Goal: Find specific page/section: Find specific page/section

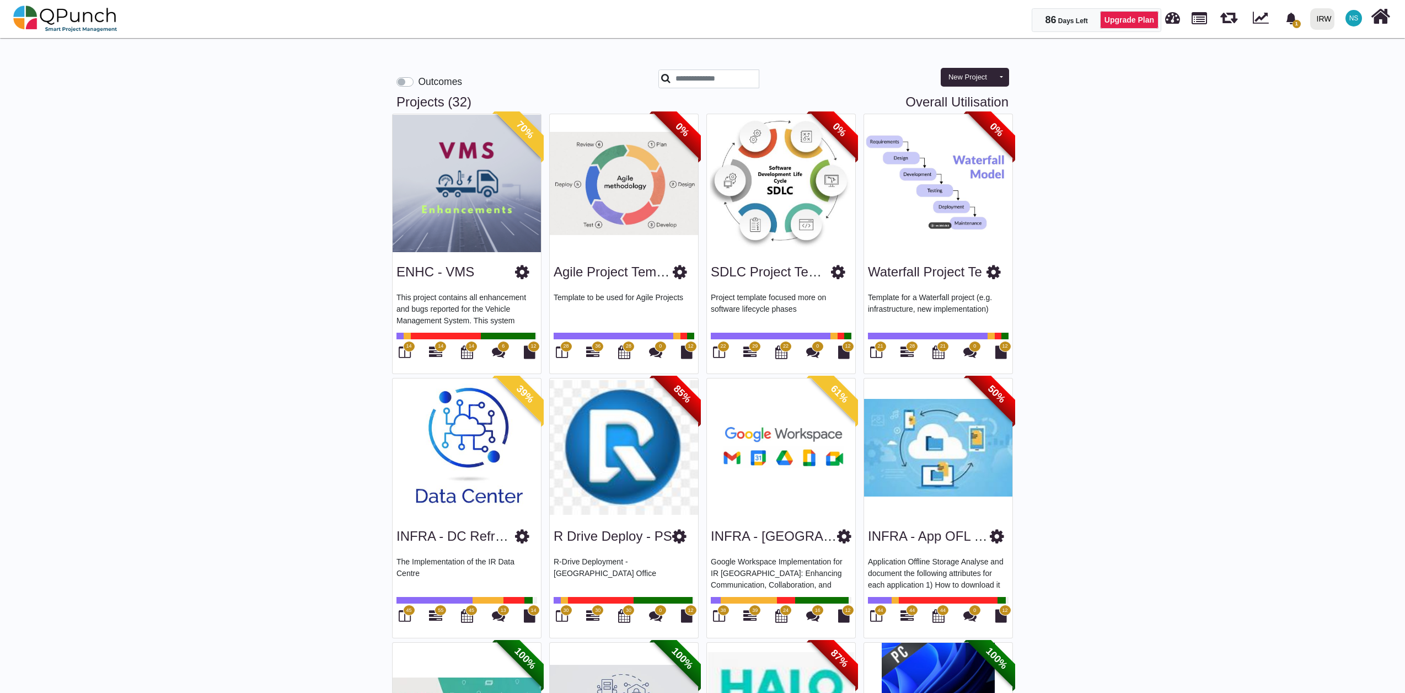
click at [596, 346] on span "36" at bounding box center [598, 346] width 6 height 8
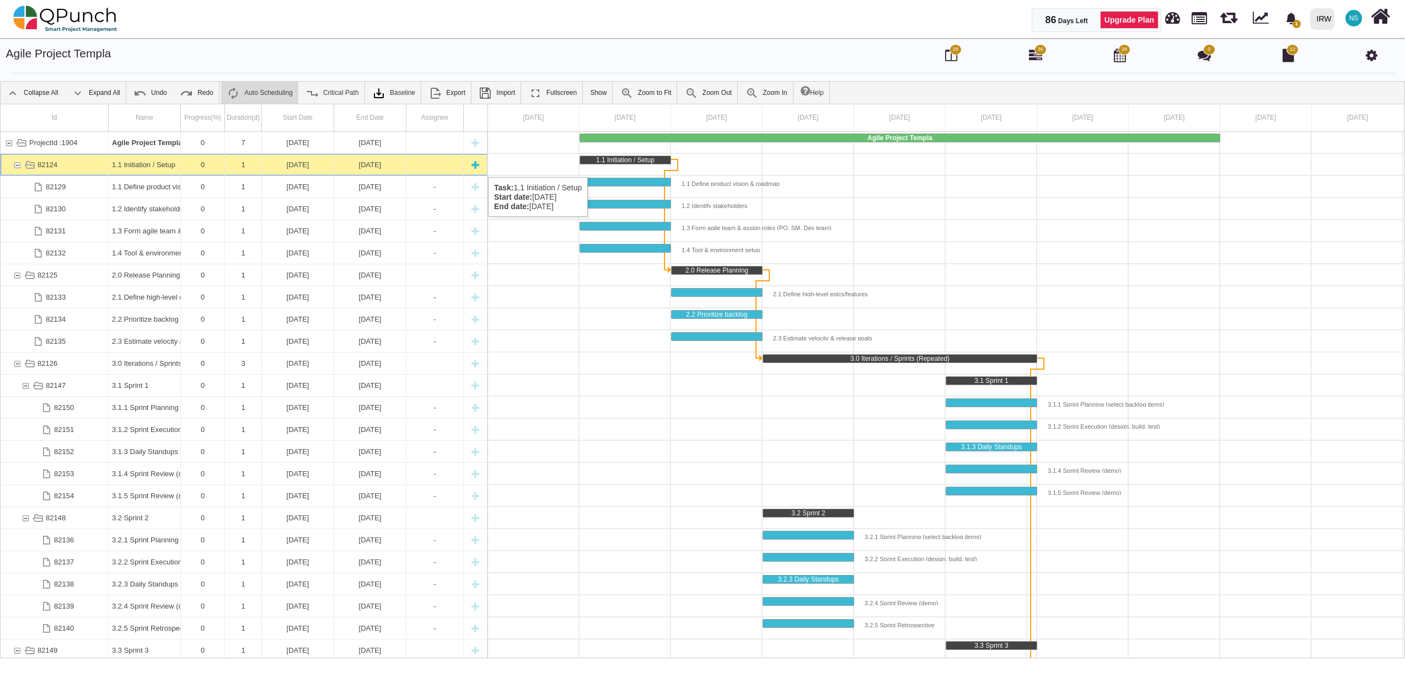
click at [16, 165] on div "82124" at bounding box center [17, 165] width 10 height 22
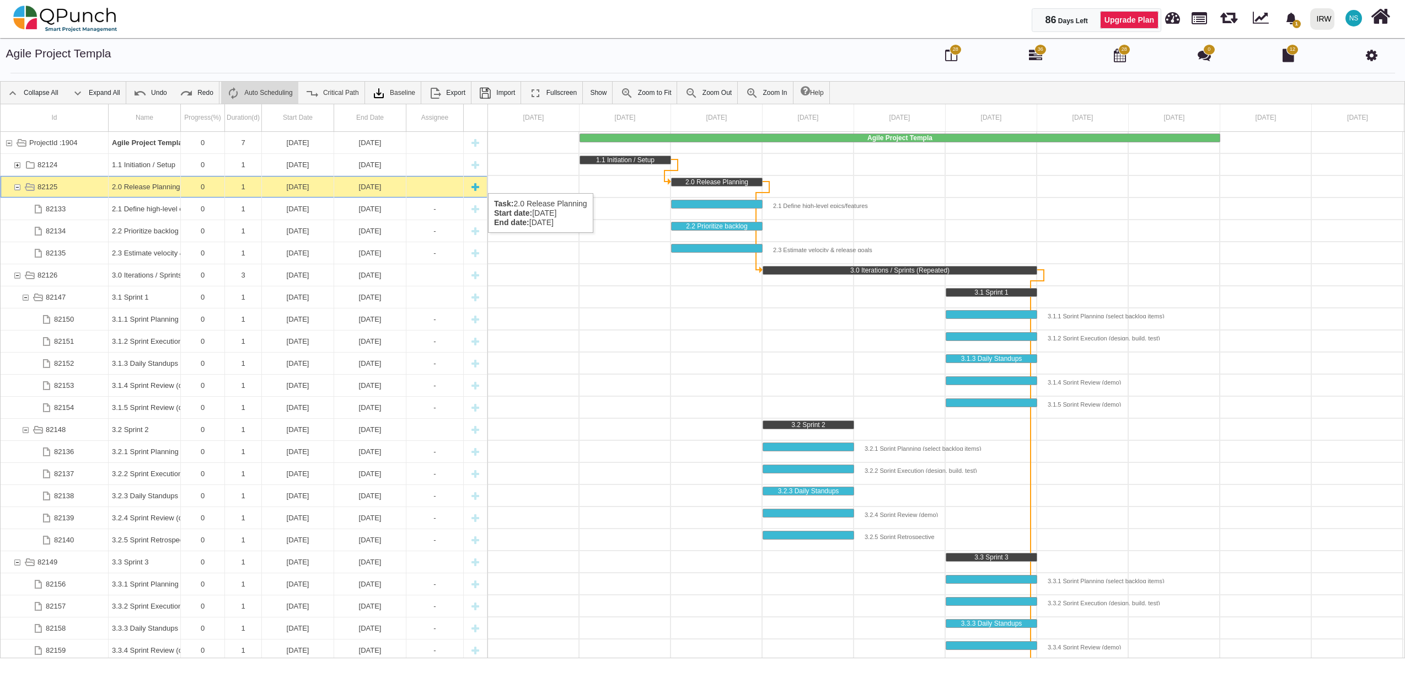
click at [18, 182] on div "82125" at bounding box center [17, 187] width 10 height 22
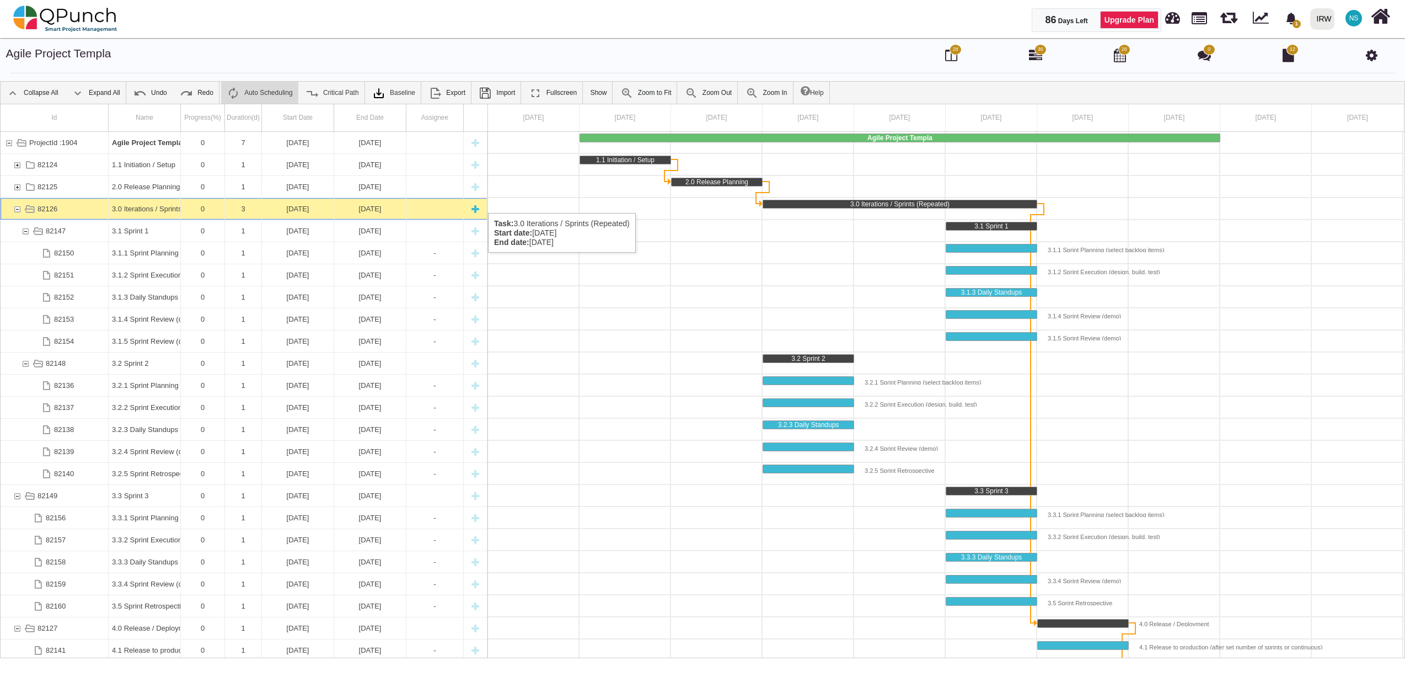
click at [18, 202] on div "82126" at bounding box center [17, 209] width 10 height 22
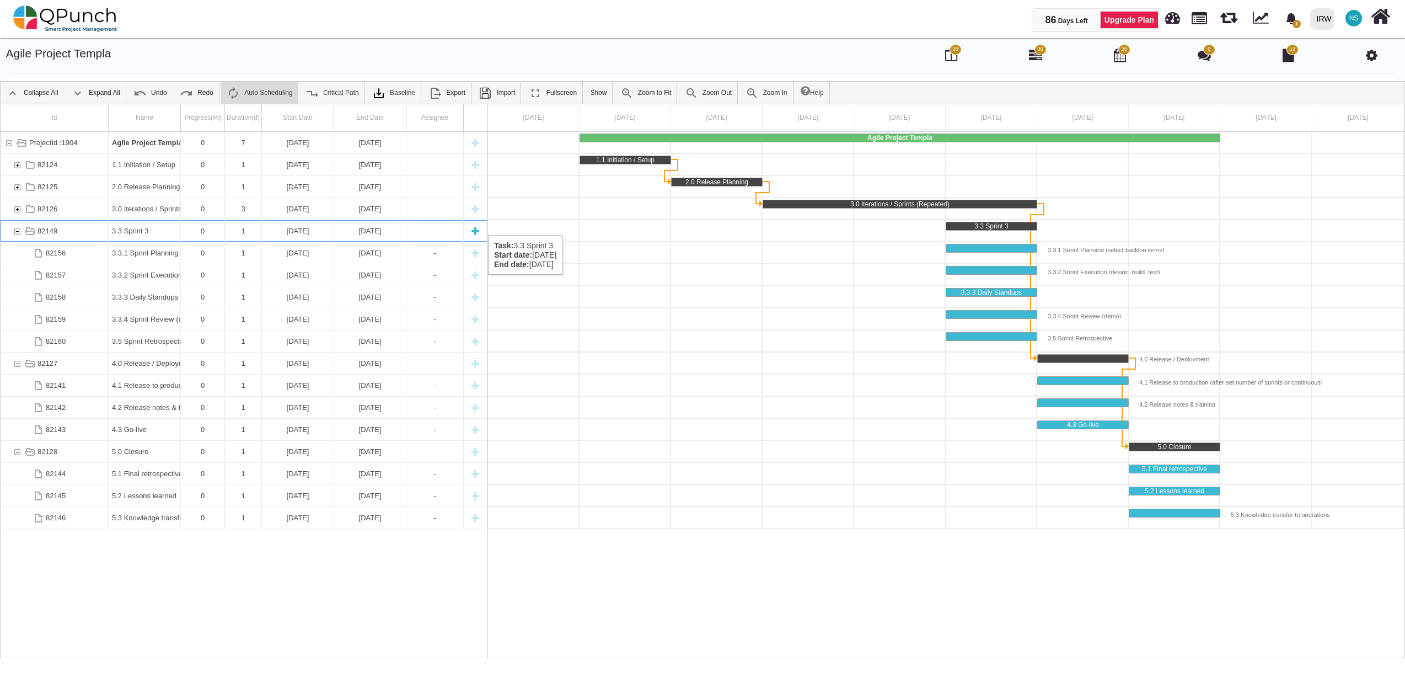
click at [15, 224] on div "82149" at bounding box center [17, 231] width 10 height 22
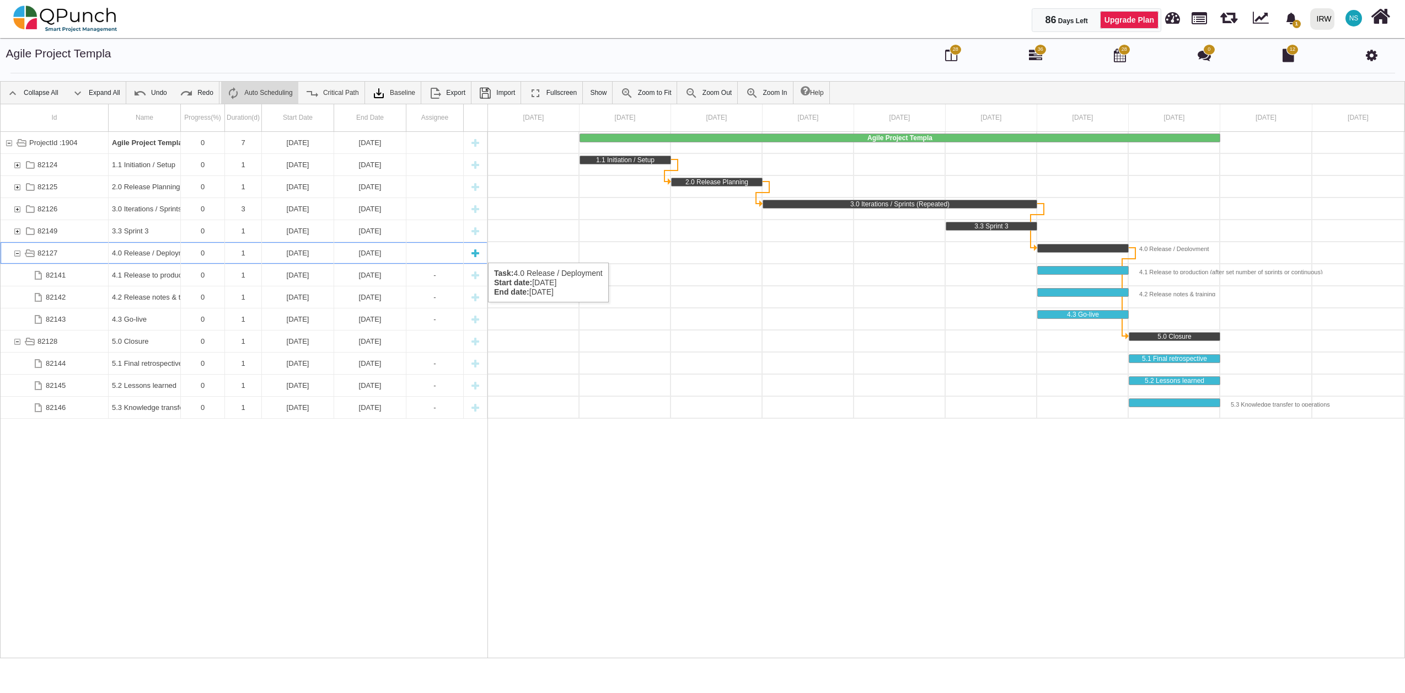
click at [14, 251] on div "82127" at bounding box center [17, 253] width 10 height 22
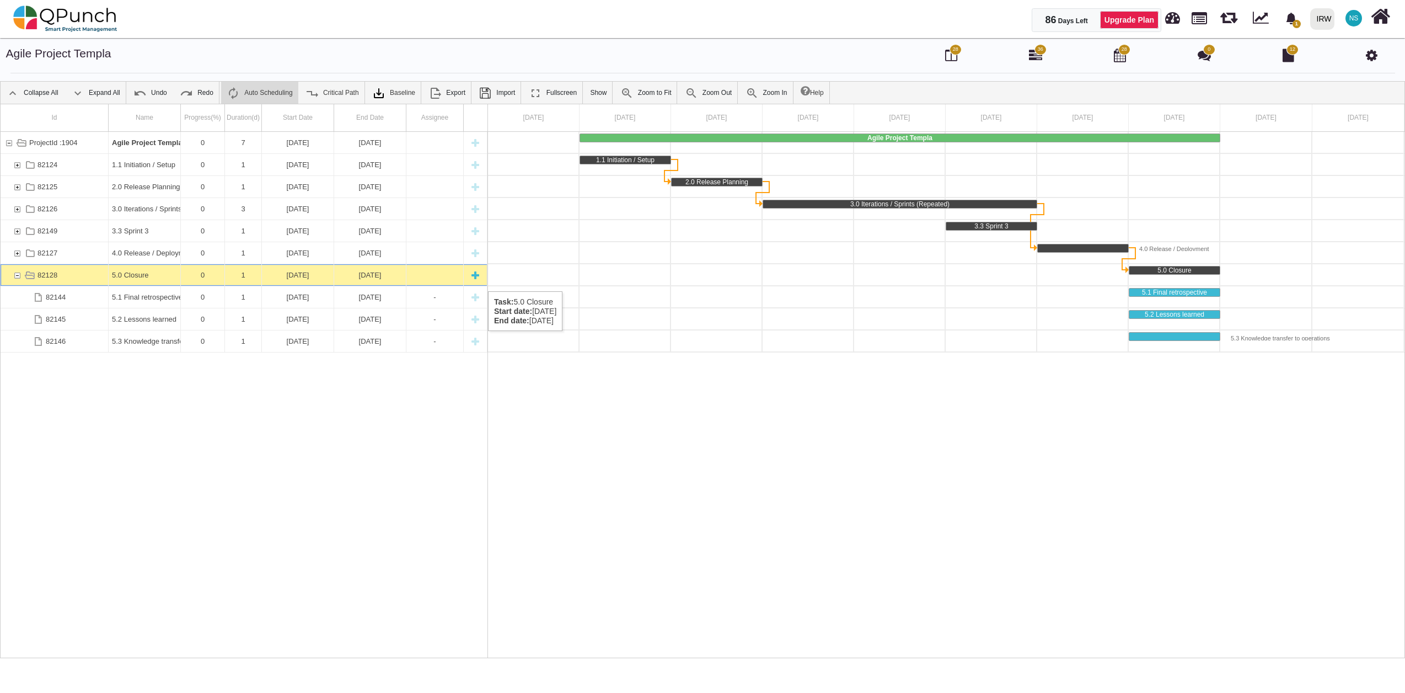
click at [18, 265] on div "82128" at bounding box center [17, 275] width 10 height 22
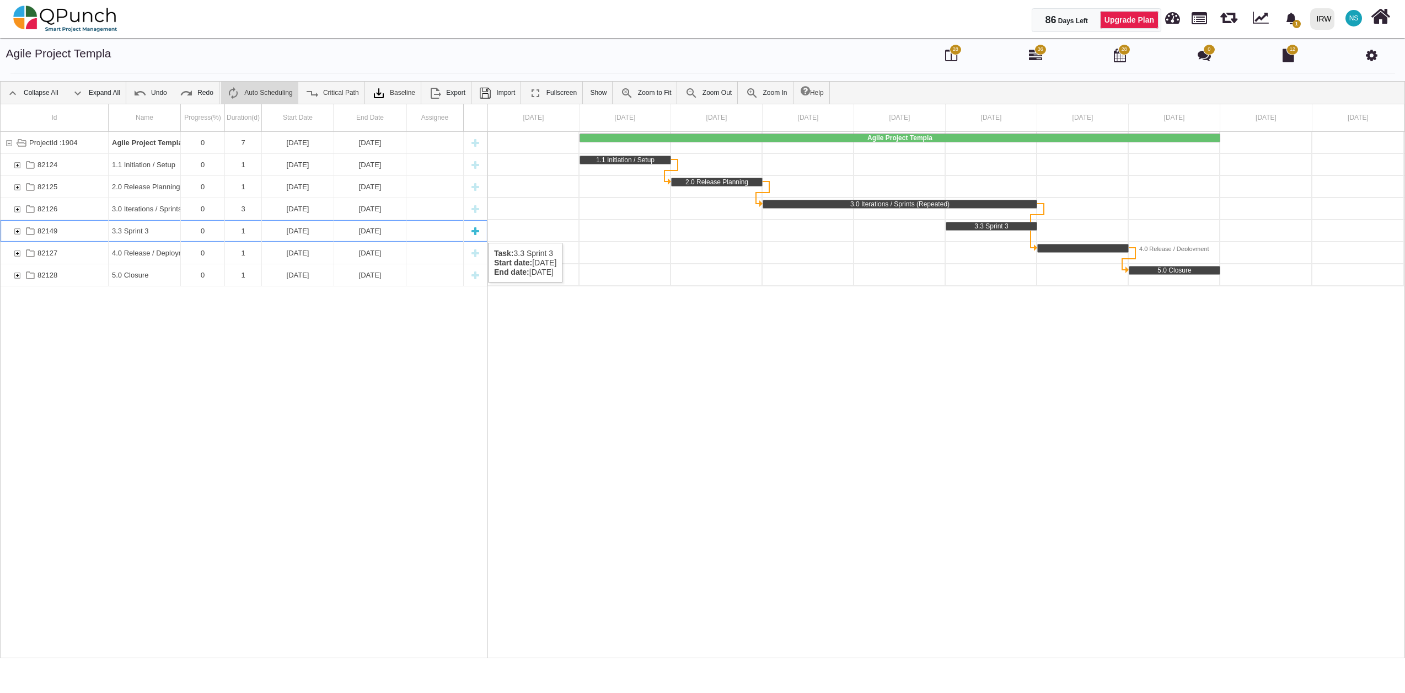
click at [14, 232] on div "82149" at bounding box center [17, 231] width 10 height 22
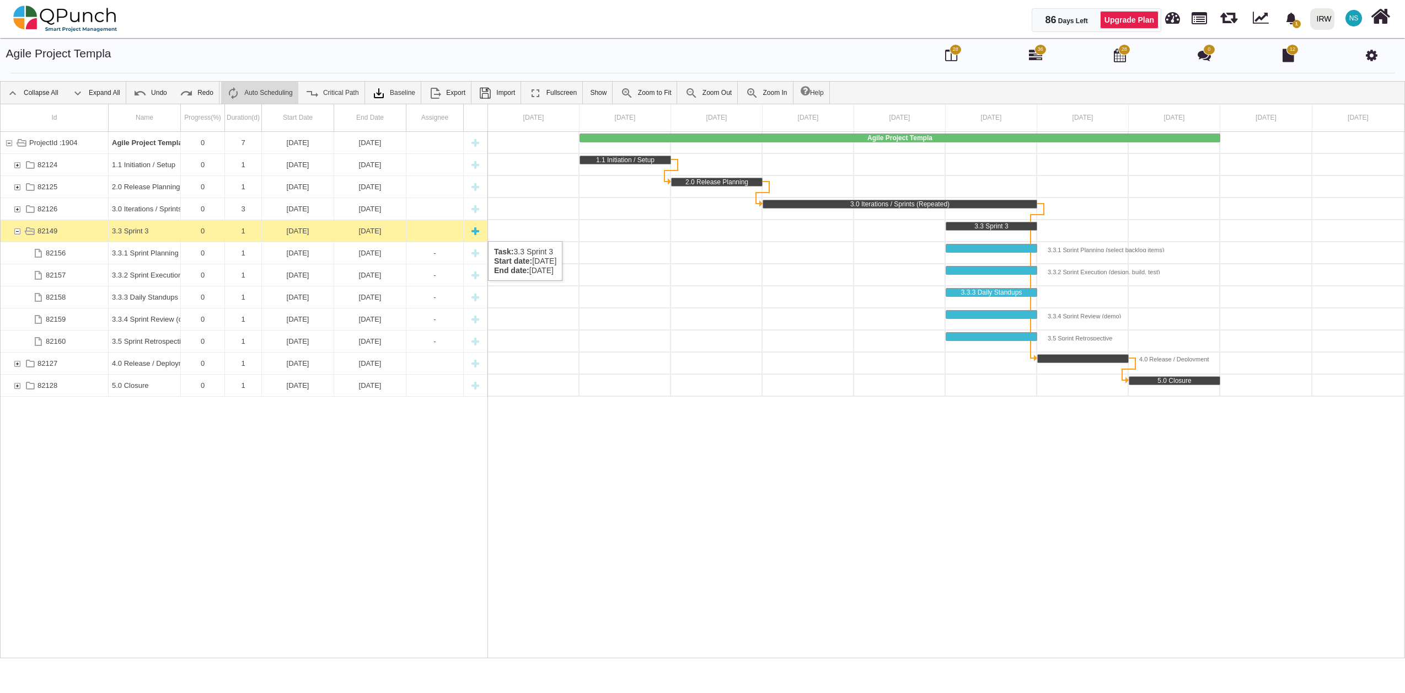
drag, startPoint x: 148, startPoint y: 230, endPoint x: 106, endPoint y: 234, distance: 42.6
click at [106, 234] on div "82149" at bounding box center [55, 231] width 108 height 22
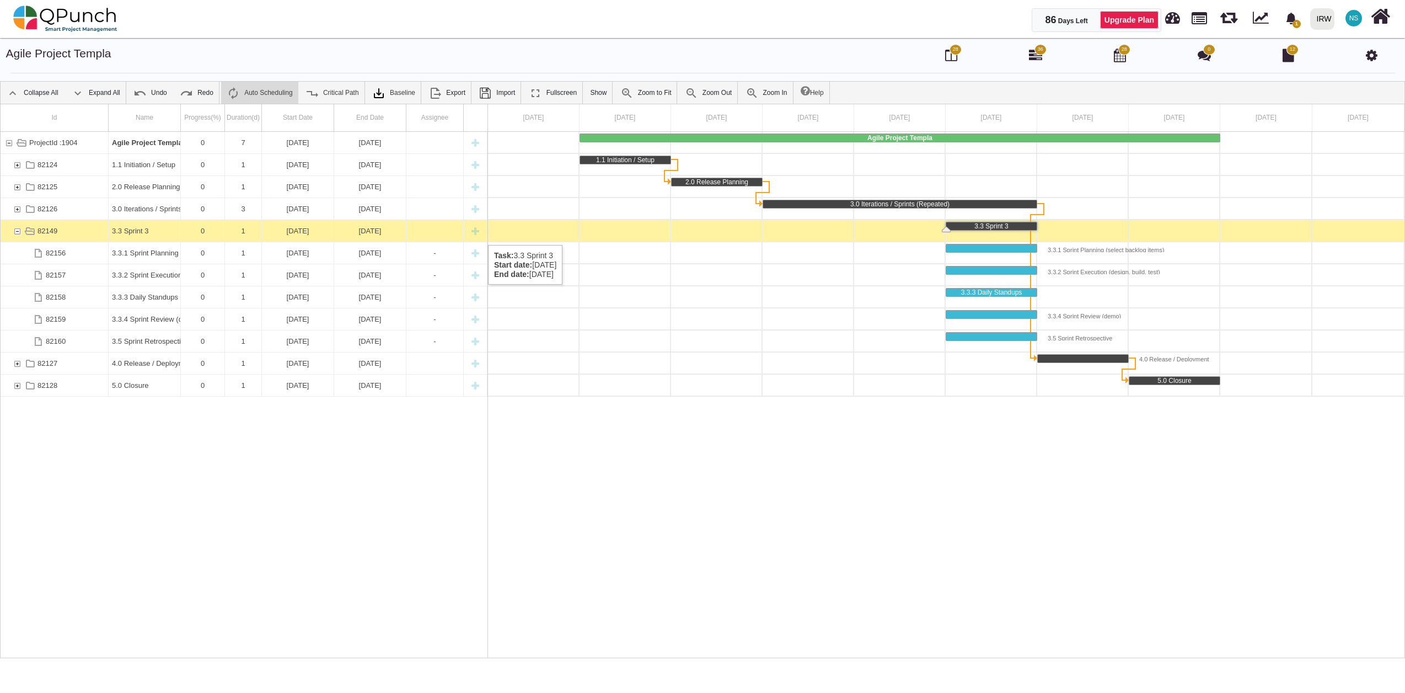
click at [106, 234] on div "82149" at bounding box center [55, 231] width 108 height 22
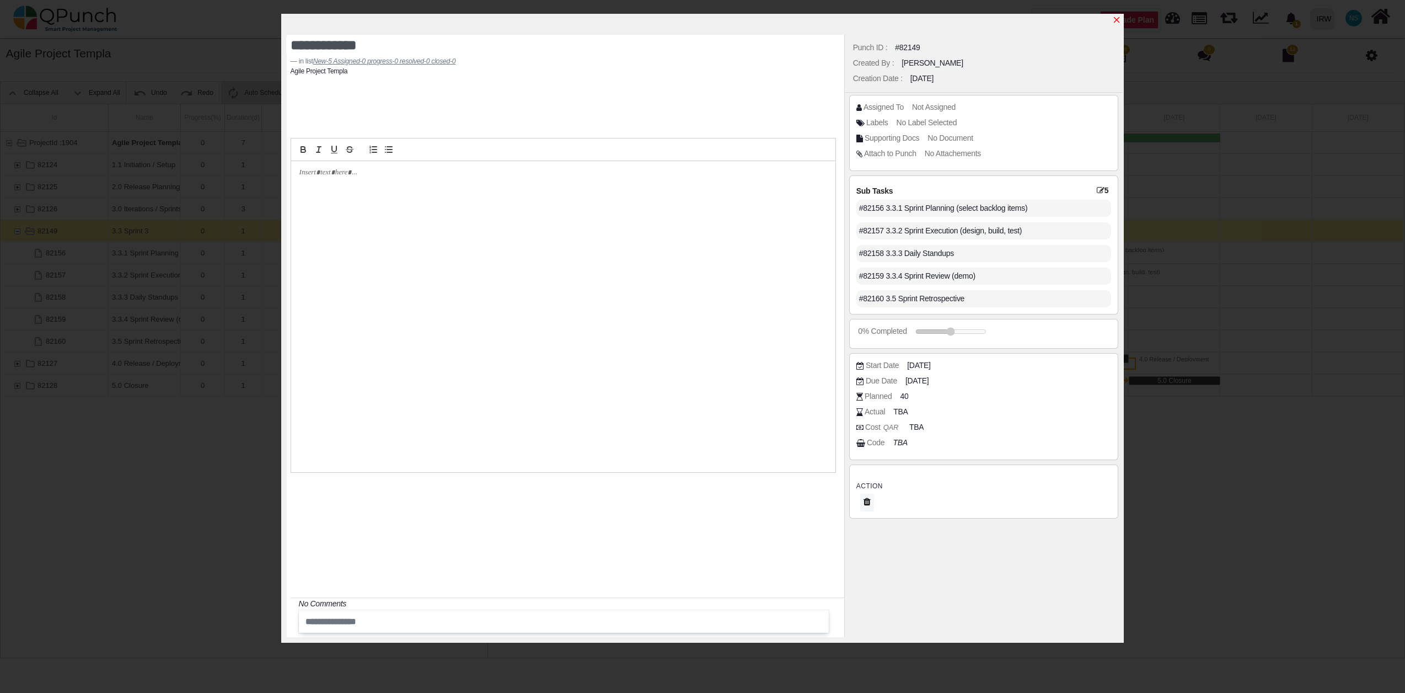
click at [1118, 20] on icon "x" at bounding box center [1117, 20] width 6 height 6
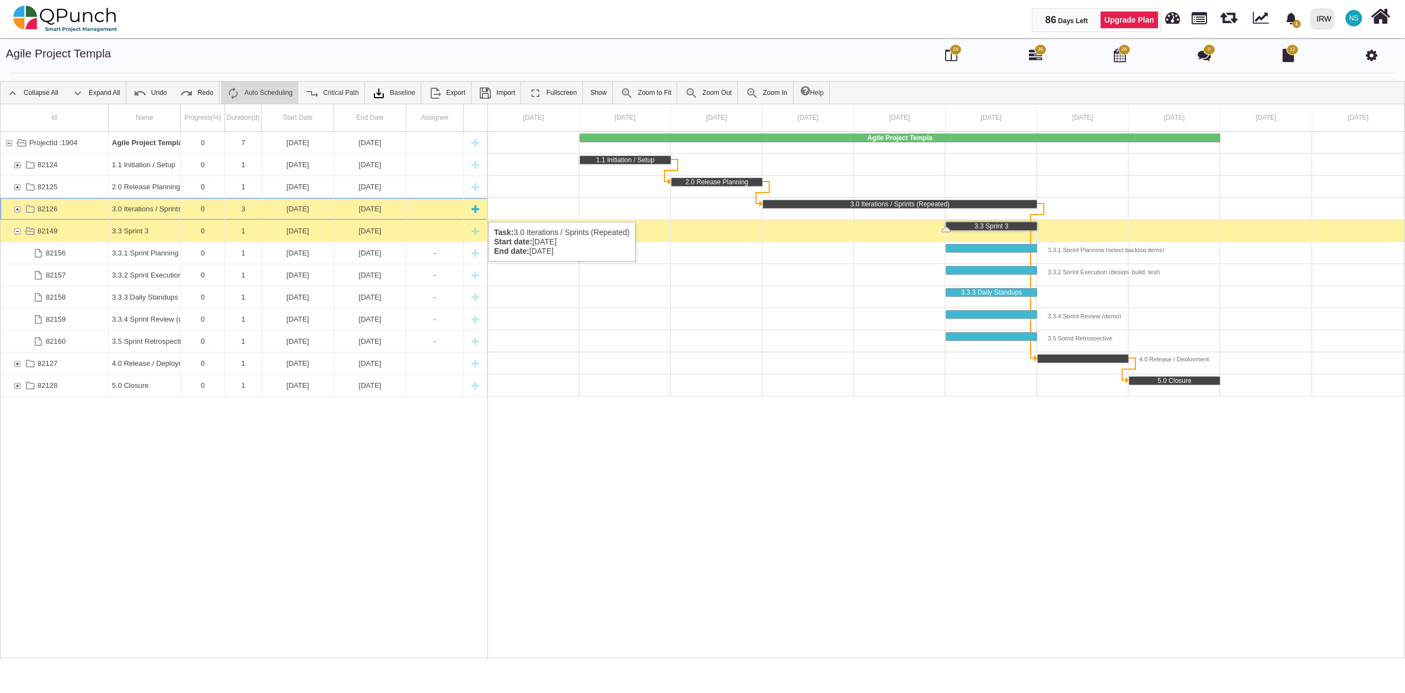
click at [20, 211] on div "82126" at bounding box center [17, 209] width 10 height 22
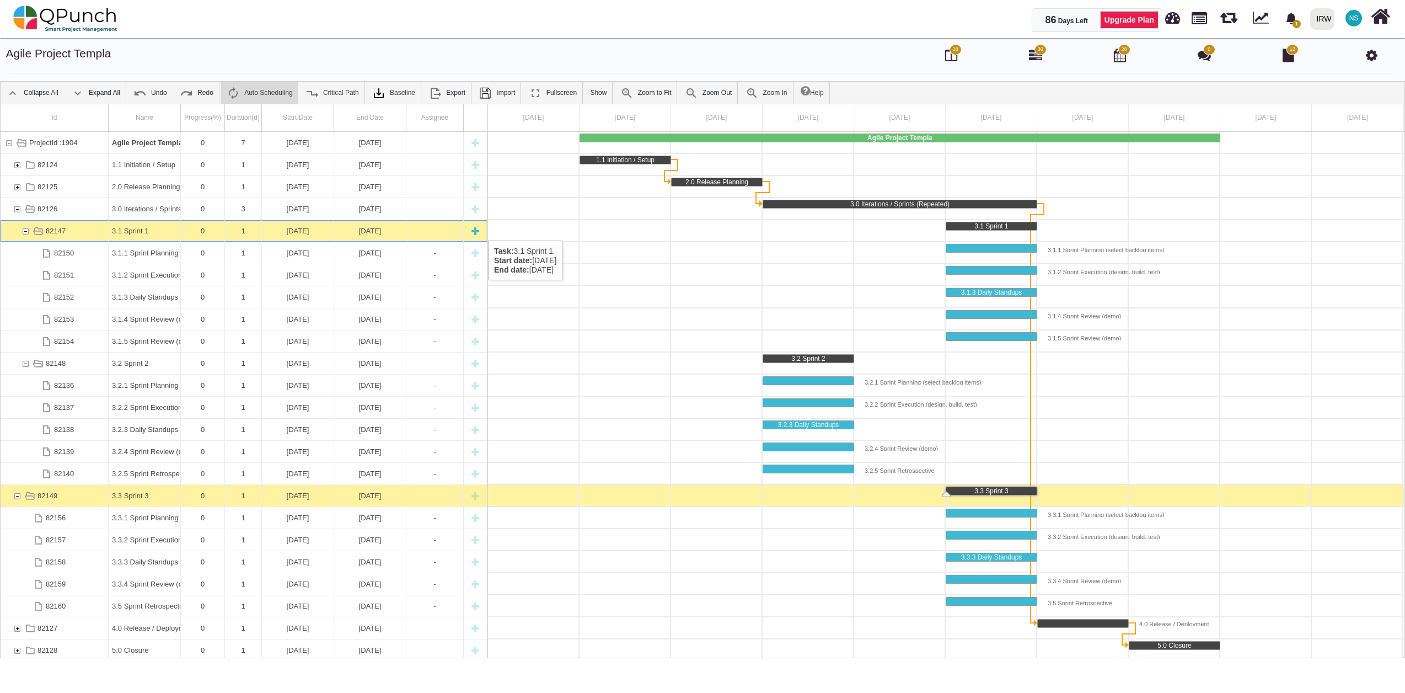
click at [25, 229] on div "82147" at bounding box center [25, 231] width 10 height 22
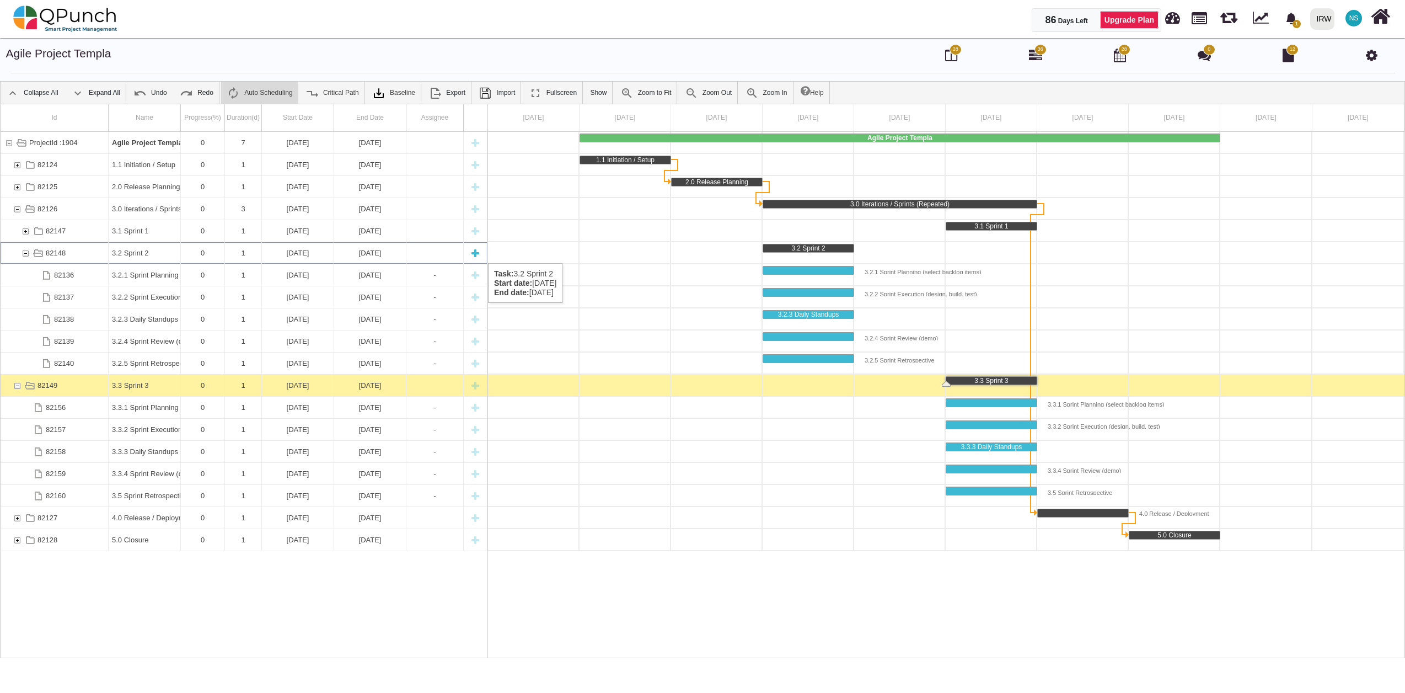
click at [22, 252] on div "82148" at bounding box center [25, 253] width 10 height 22
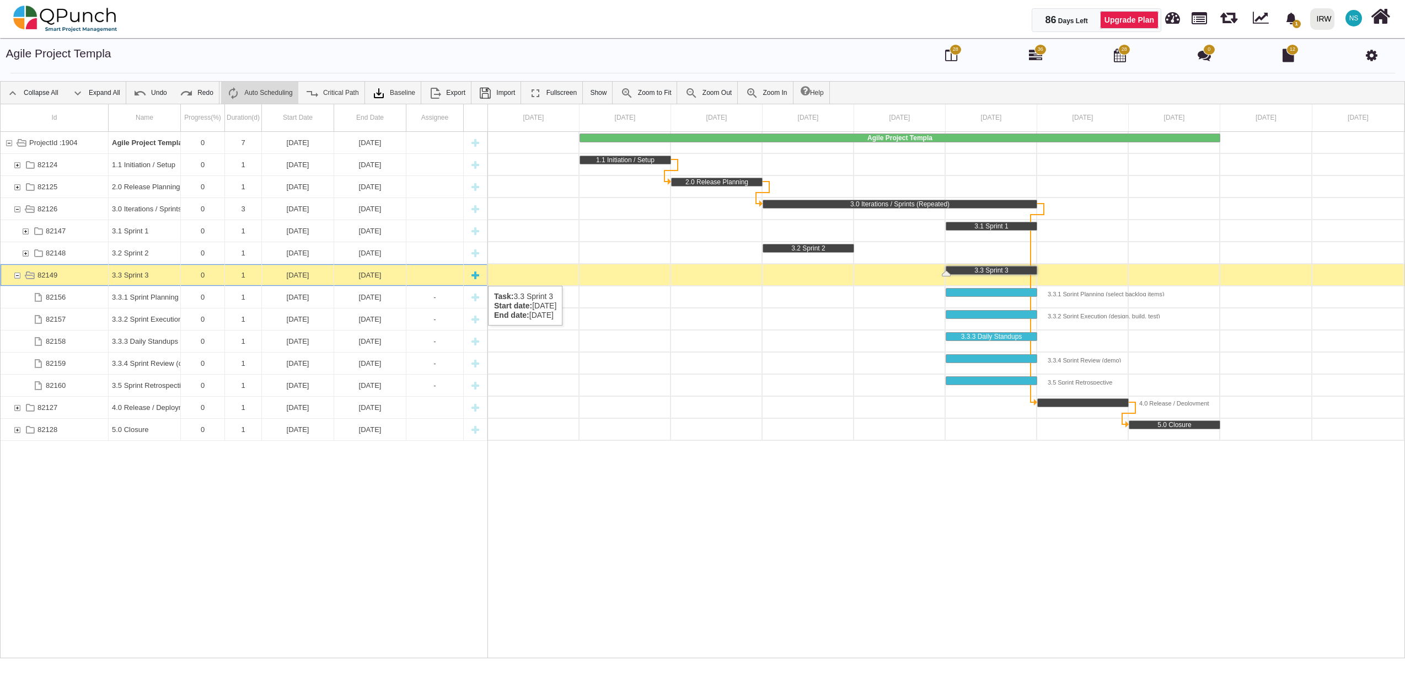
click at [16, 275] on div "82149" at bounding box center [17, 275] width 10 height 22
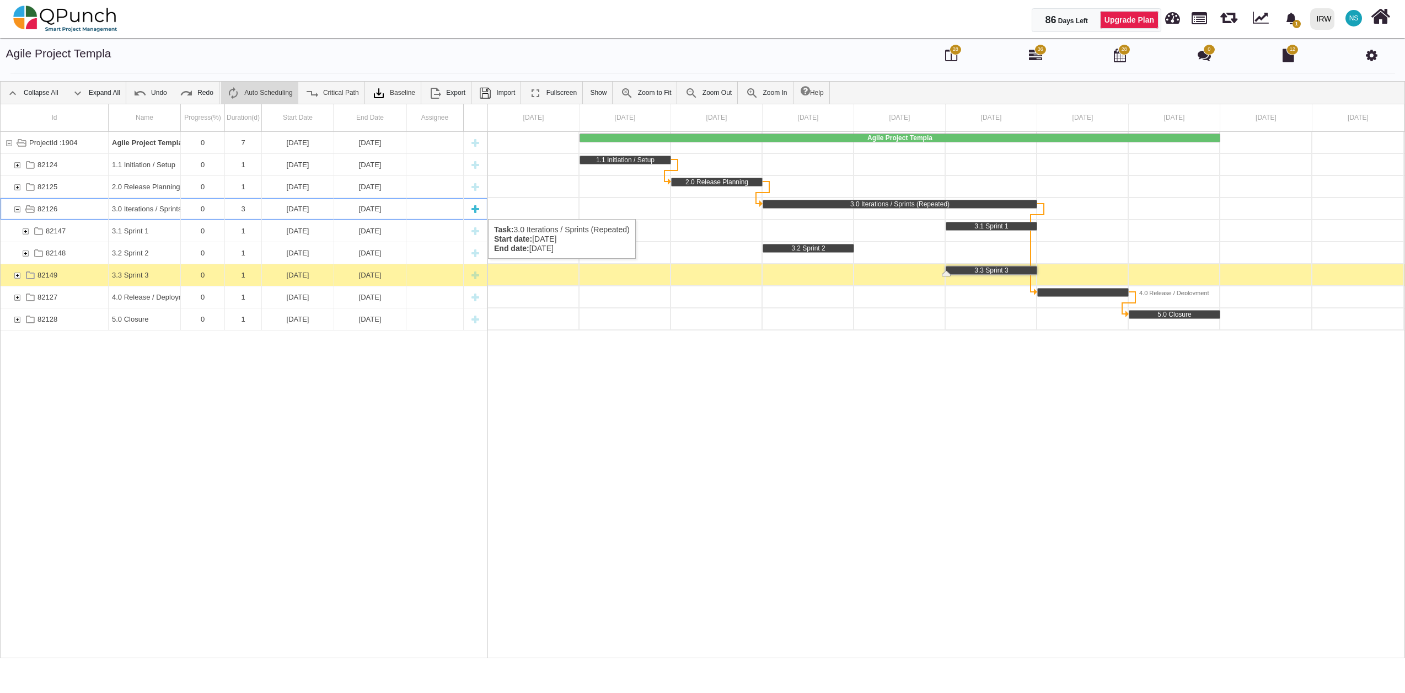
click at [16, 208] on div "82126" at bounding box center [17, 209] width 10 height 22
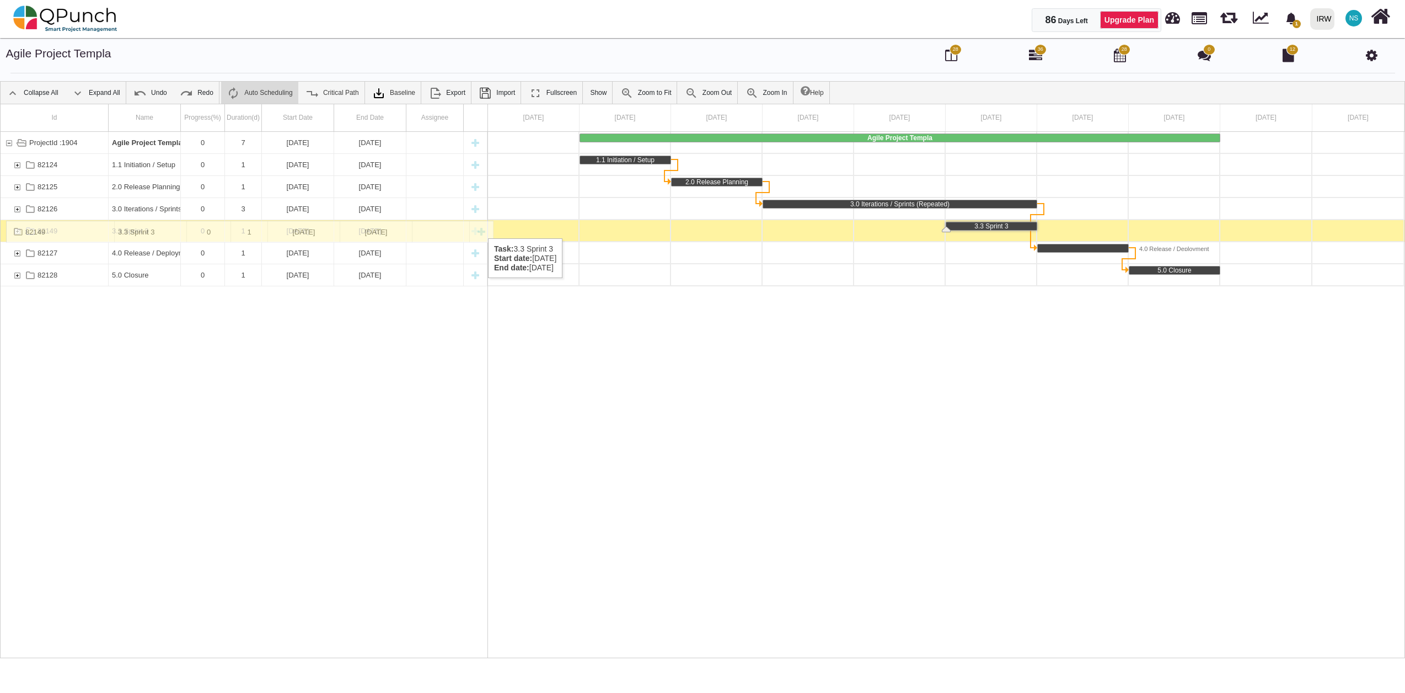
drag, startPoint x: 122, startPoint y: 228, endPoint x: 151, endPoint y: 226, distance: 28.2
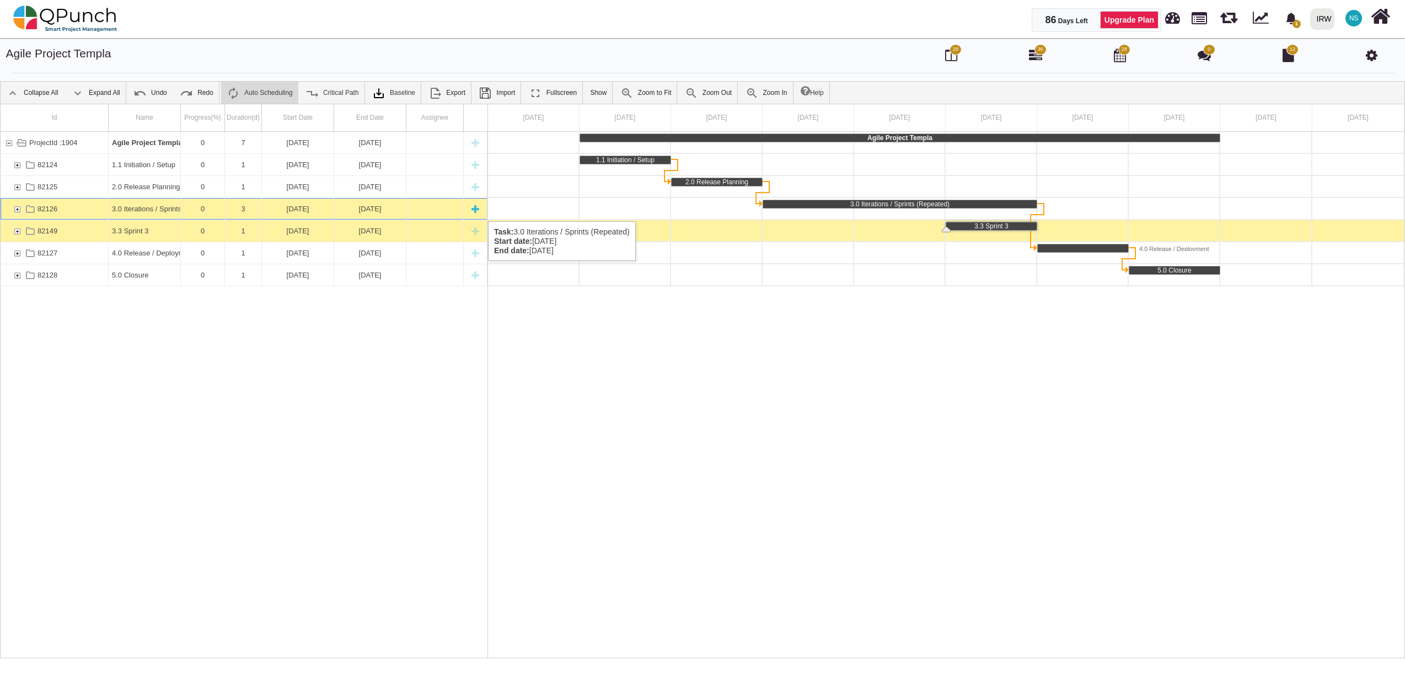
click at [19, 210] on div "82126" at bounding box center [17, 209] width 10 height 22
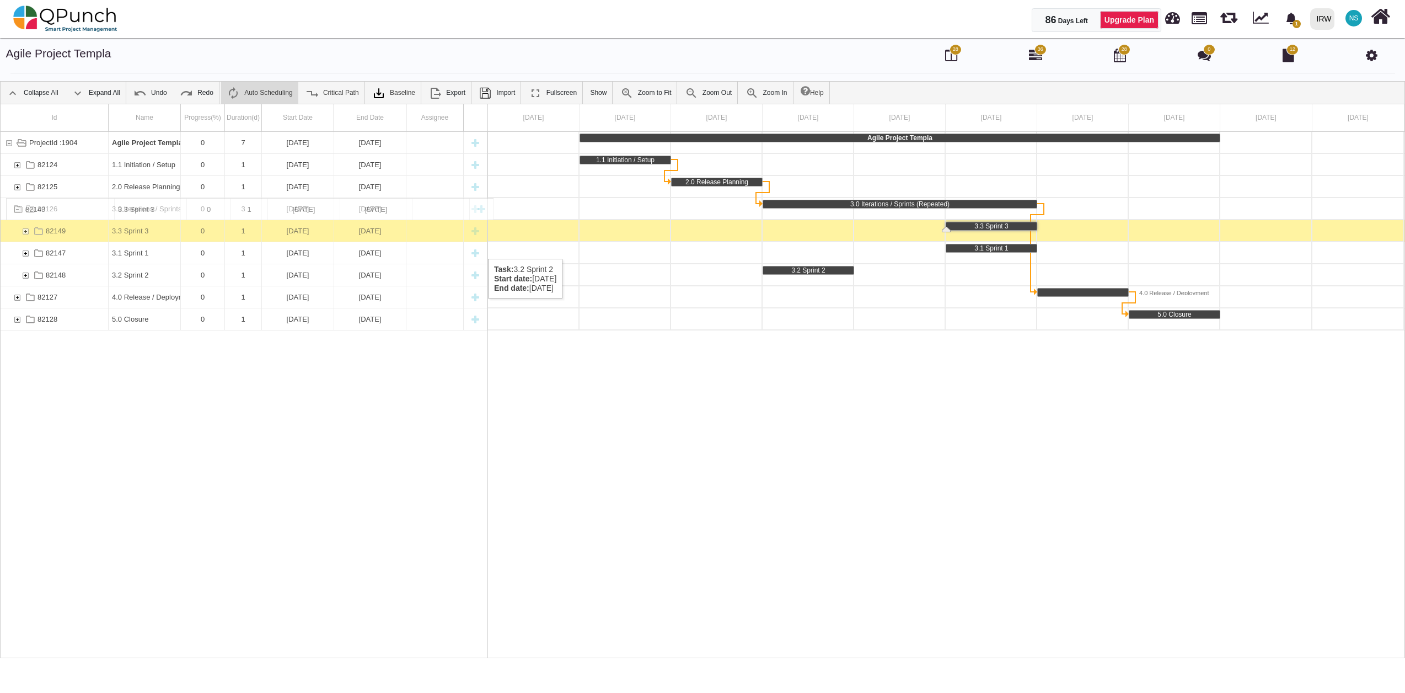
drag, startPoint x: 128, startPoint y: 275, endPoint x: 143, endPoint y: 203, distance: 72.8
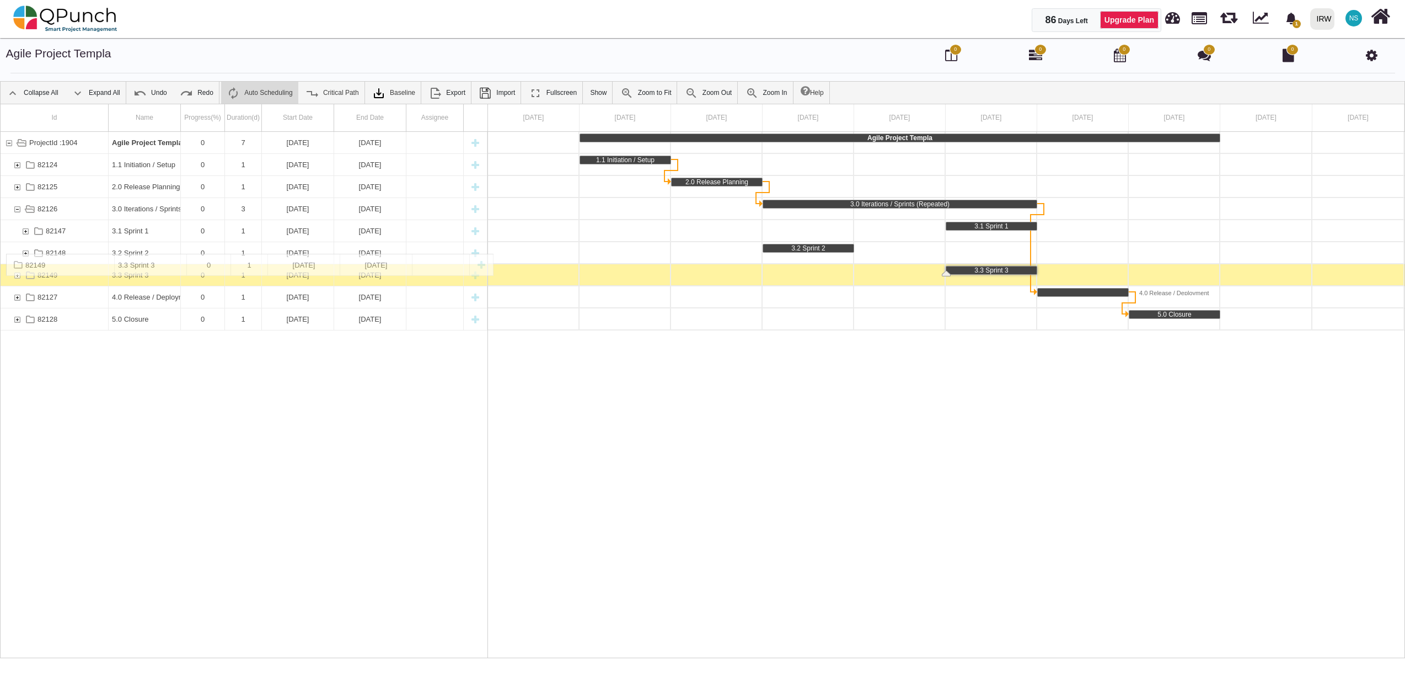
drag, startPoint x: 133, startPoint y: 226, endPoint x: 136, endPoint y: 259, distance: 33.7
drag, startPoint x: 139, startPoint y: 274, endPoint x: 184, endPoint y: 243, distance: 54.4
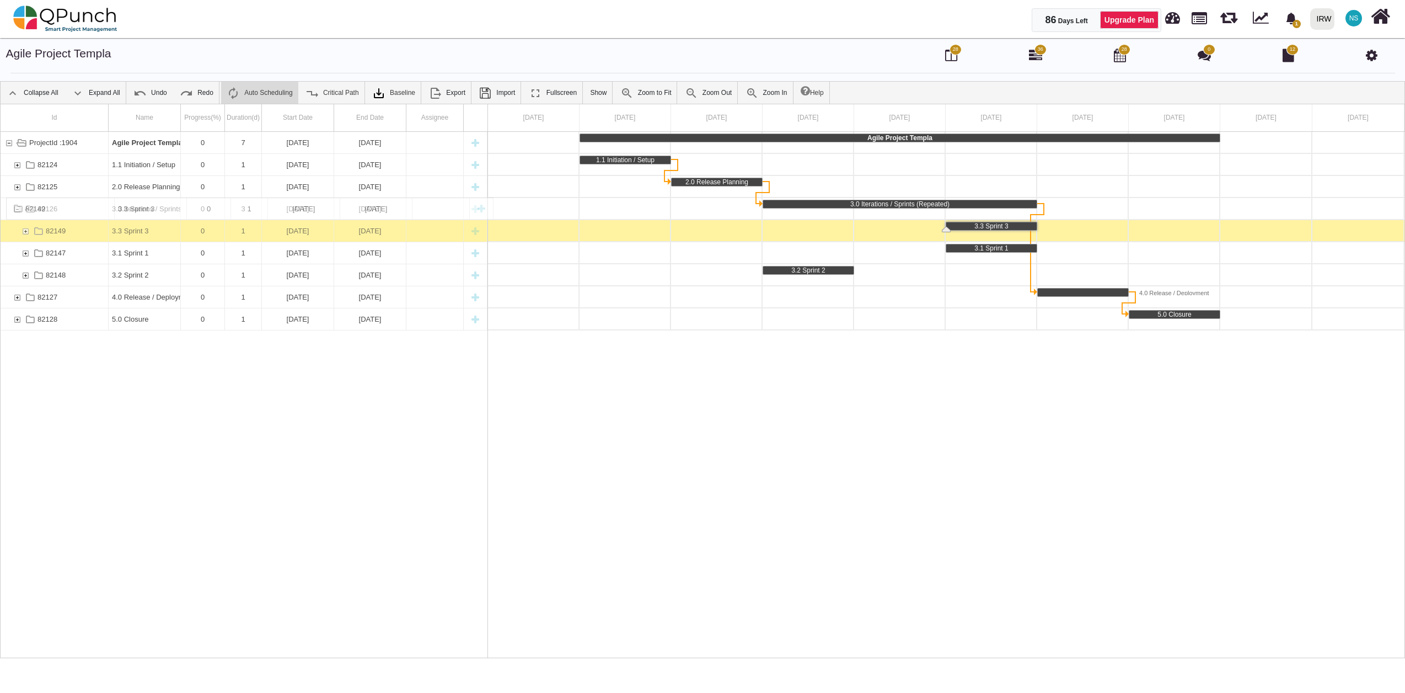
drag, startPoint x: 51, startPoint y: 272, endPoint x: 72, endPoint y: 203, distance: 72.4
click at [73, 253] on div "82147" at bounding box center [55, 253] width 108 height 22
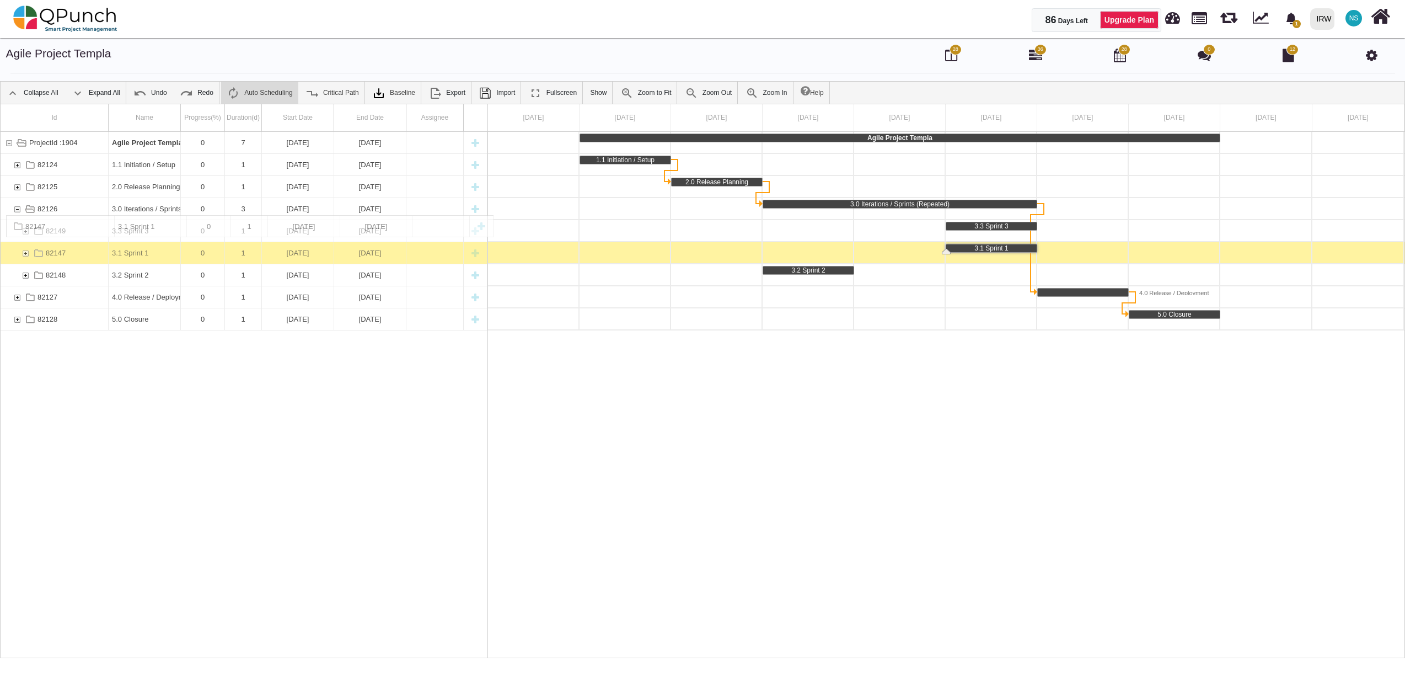
drag, startPoint x: 73, startPoint y: 253, endPoint x: 86, endPoint y: 221, distance: 34.4
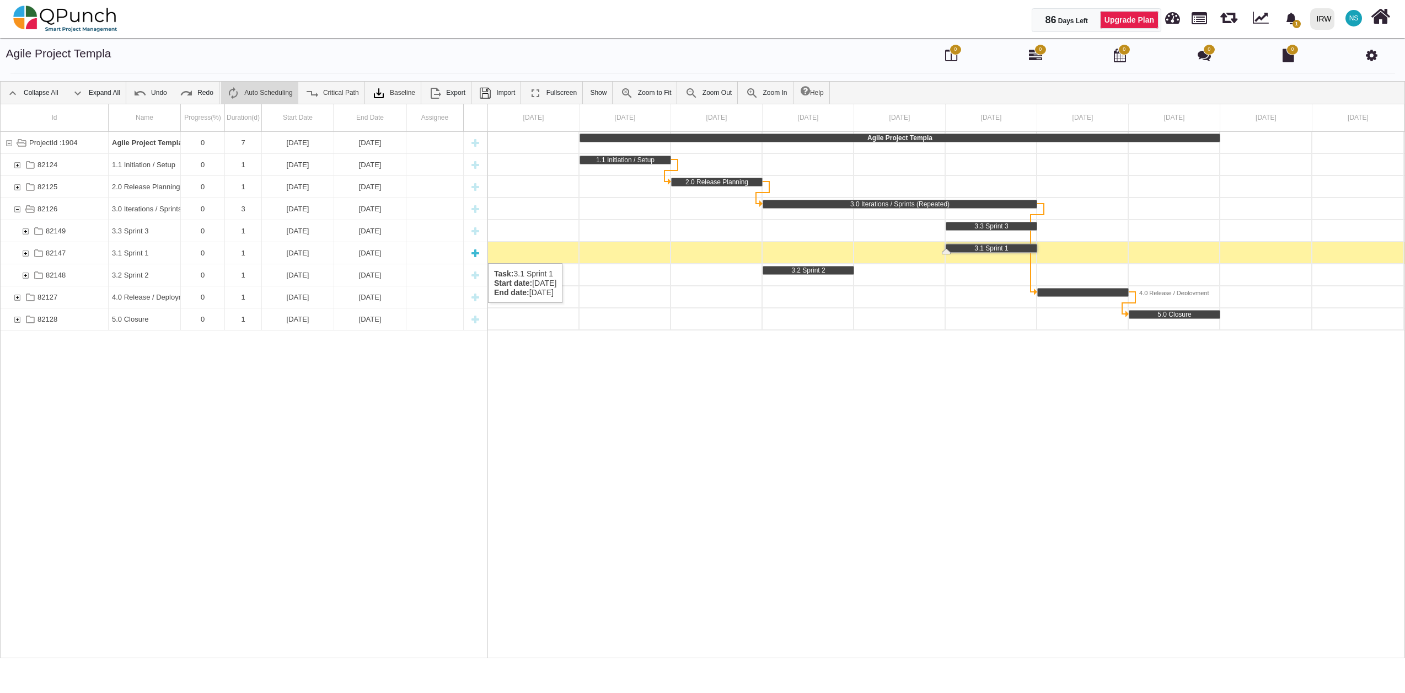
click at [78, 252] on div "82147" at bounding box center [55, 253] width 108 height 22
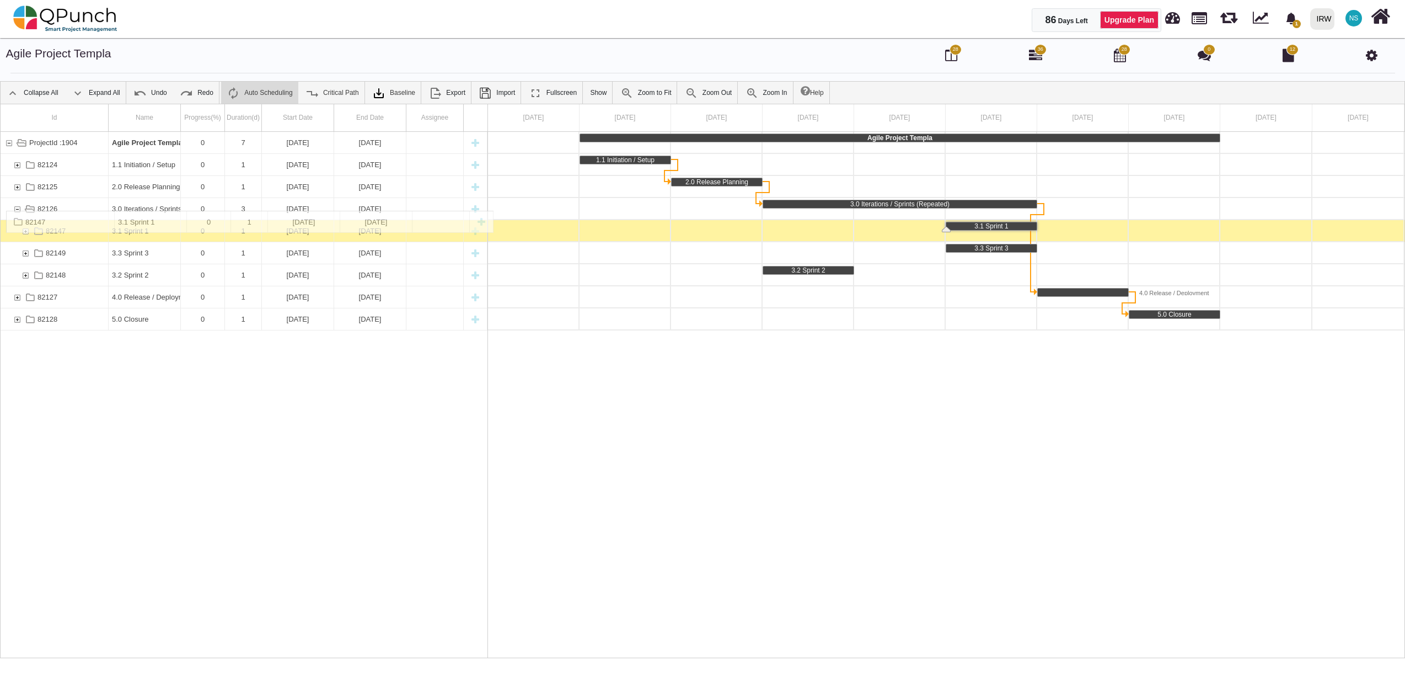
drag, startPoint x: 78, startPoint y: 252, endPoint x: 90, endPoint y: 216, distance: 37.8
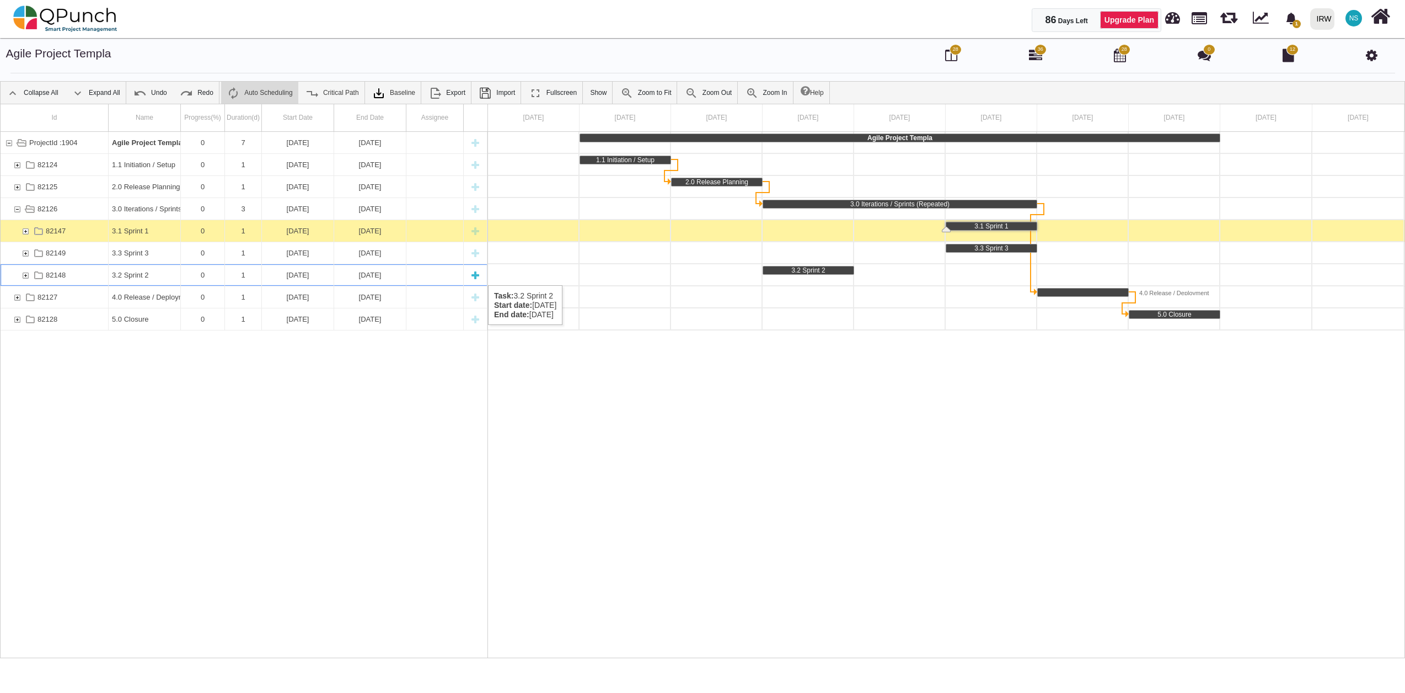
click at [86, 274] on div "82148" at bounding box center [55, 275] width 108 height 22
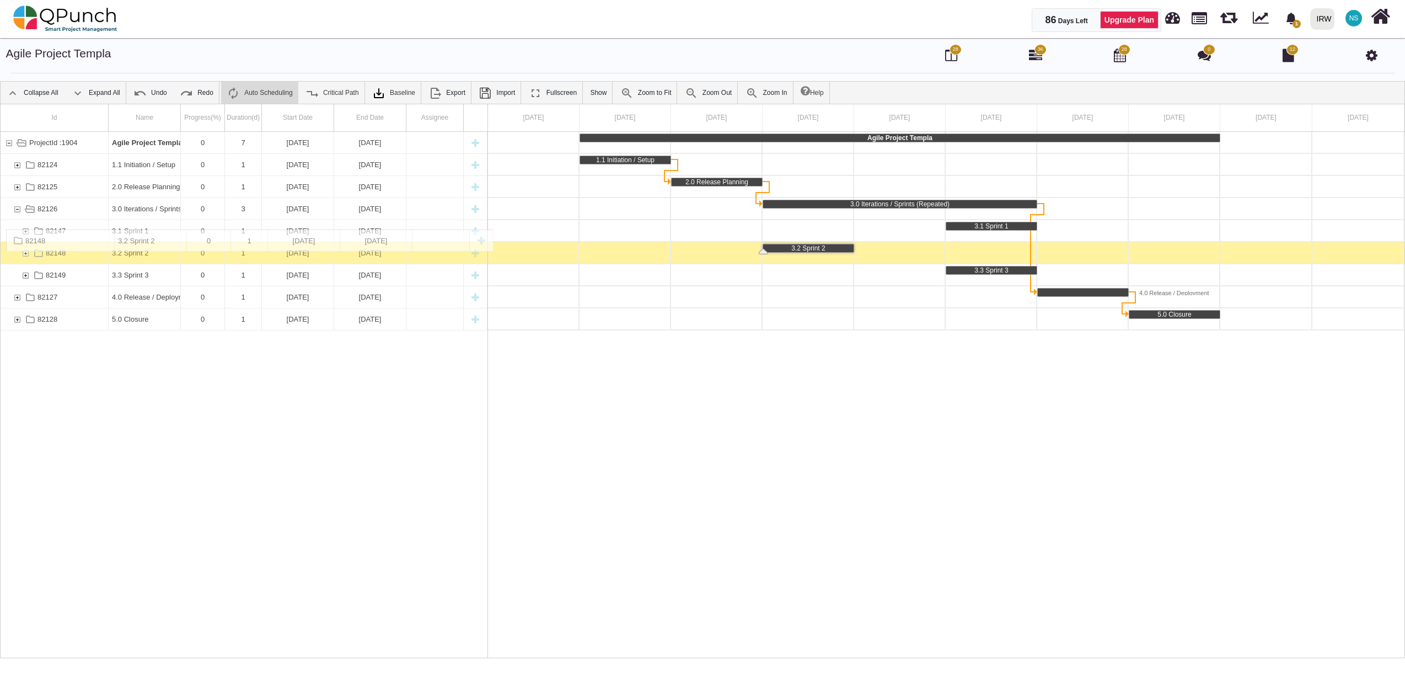
drag, startPoint x: 69, startPoint y: 275, endPoint x: 86, endPoint y: 236, distance: 42.0
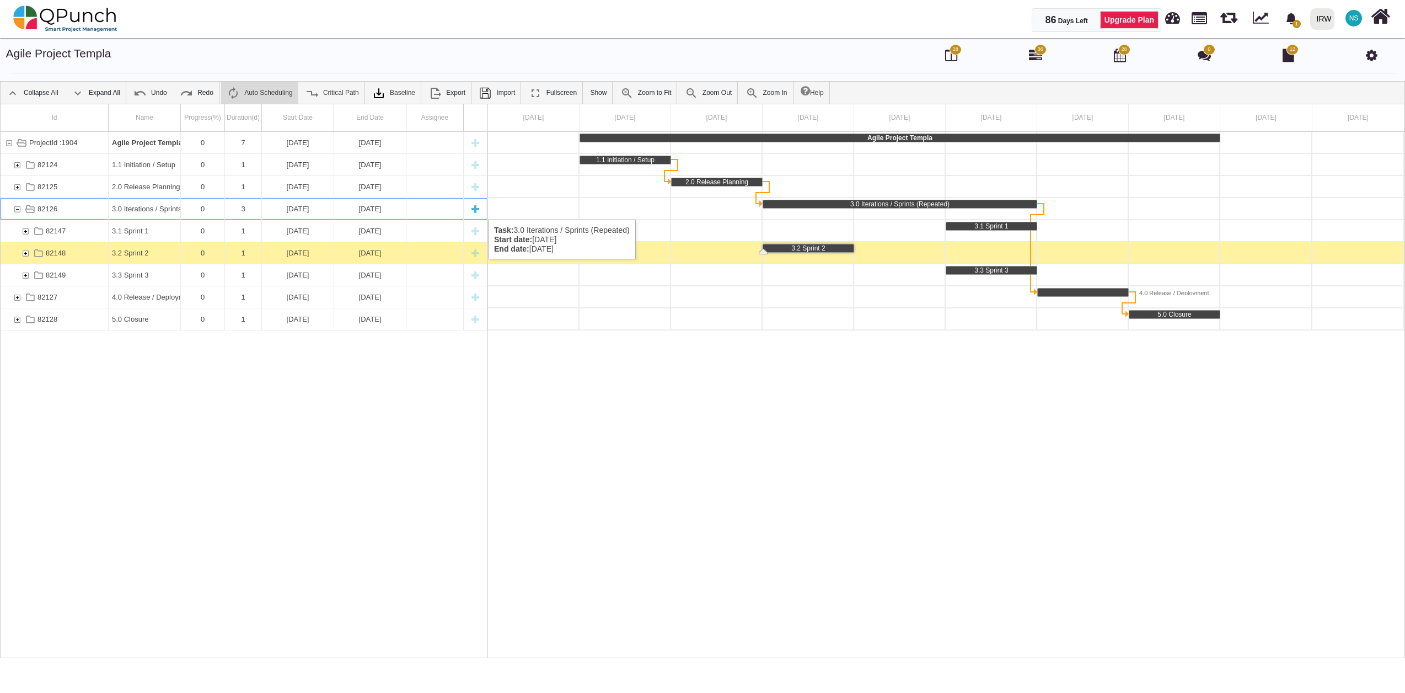
click at [15, 208] on div "82126" at bounding box center [17, 209] width 10 height 22
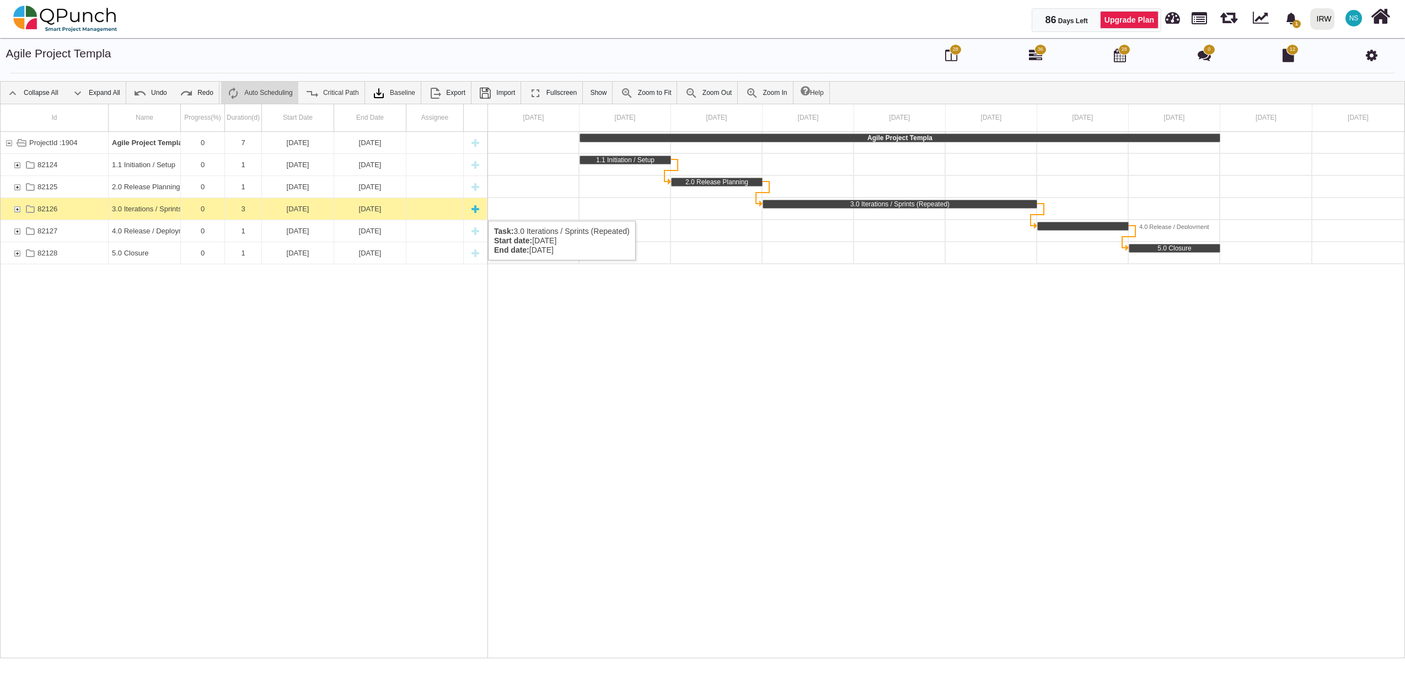
click at [17, 210] on div "82126" at bounding box center [17, 209] width 10 height 22
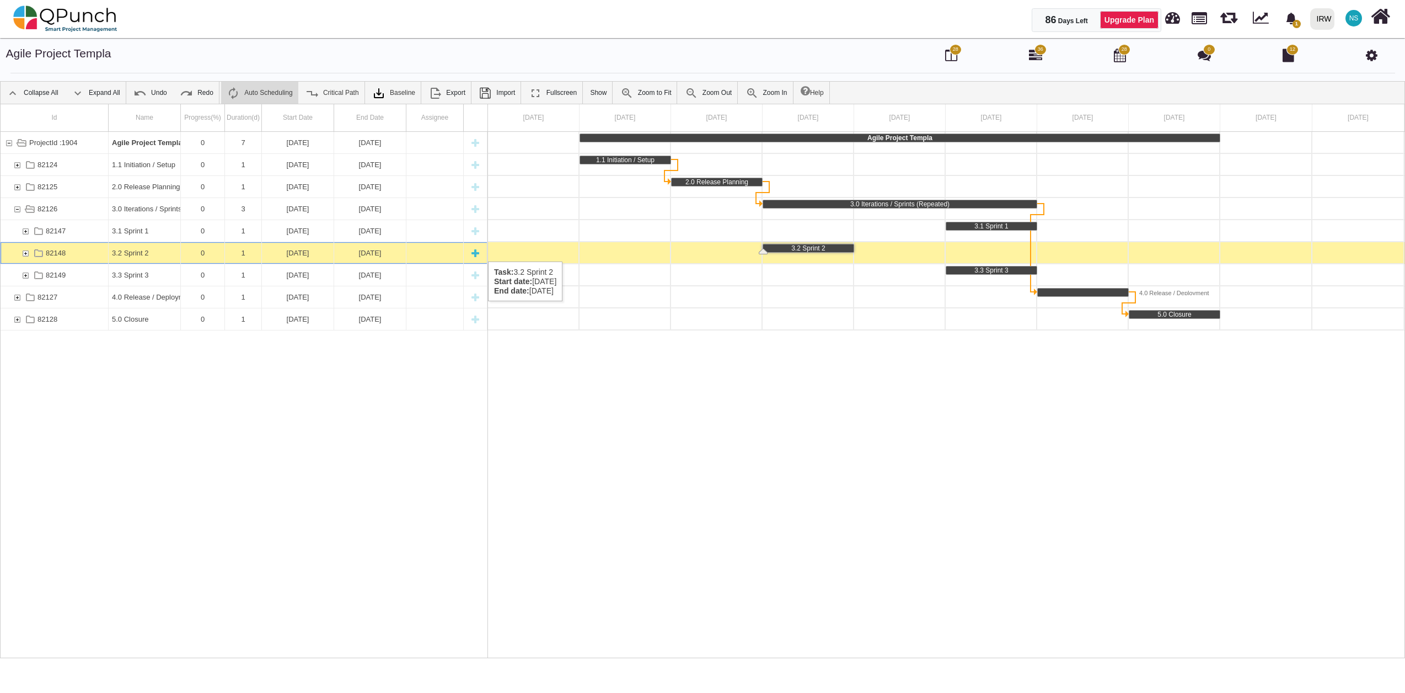
click at [22, 250] on div "82148" at bounding box center [25, 253] width 10 height 22
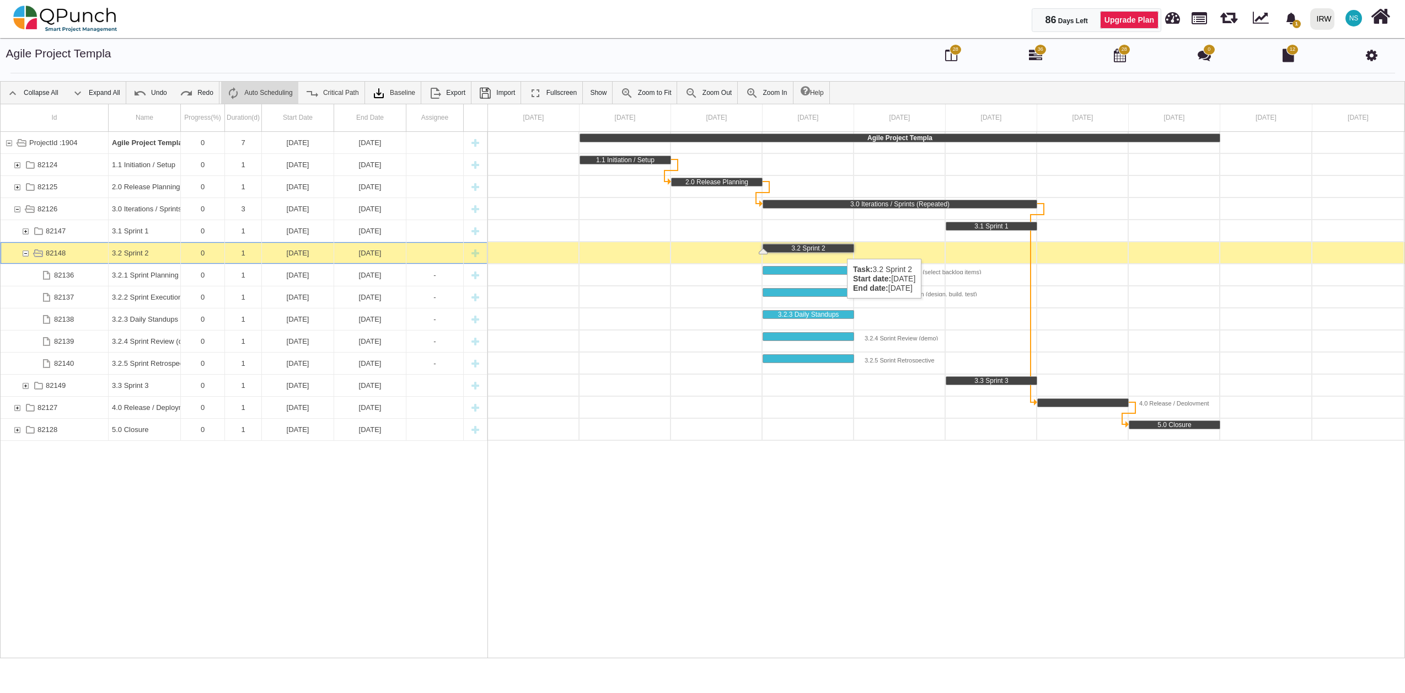
click at [841, 248] on div "3.2 Sprint 2" at bounding box center [808, 248] width 90 height 8
click at [818, 244] on div "3.2 Sprint 2" at bounding box center [808, 248] width 90 height 8
drag, startPoint x: 804, startPoint y: 267, endPoint x: 982, endPoint y: 272, distance: 178.2
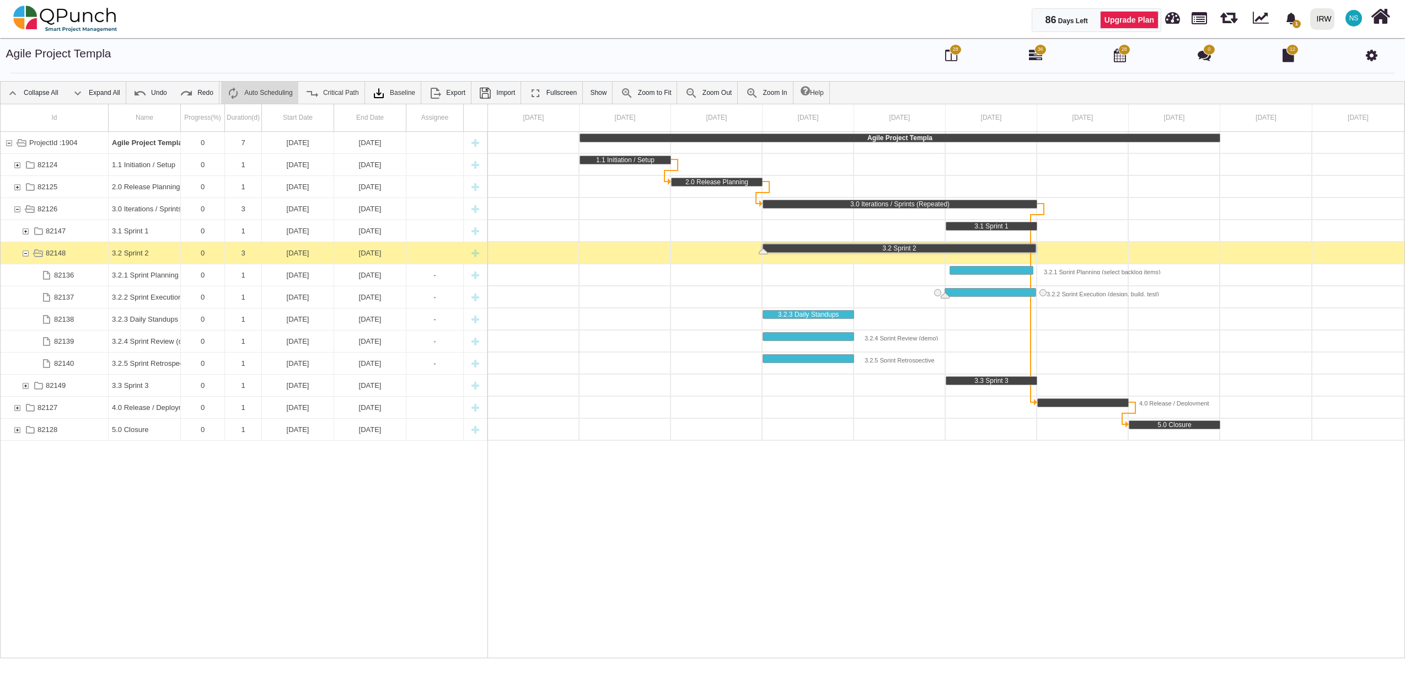
drag, startPoint x: 849, startPoint y: 287, endPoint x: 1006, endPoint y: 296, distance: 156.9
drag, startPoint x: 792, startPoint y: 313, endPoint x: 974, endPoint y: 298, distance: 182.6
drag, startPoint x: 819, startPoint y: 334, endPoint x: 1001, endPoint y: 325, distance: 182.2
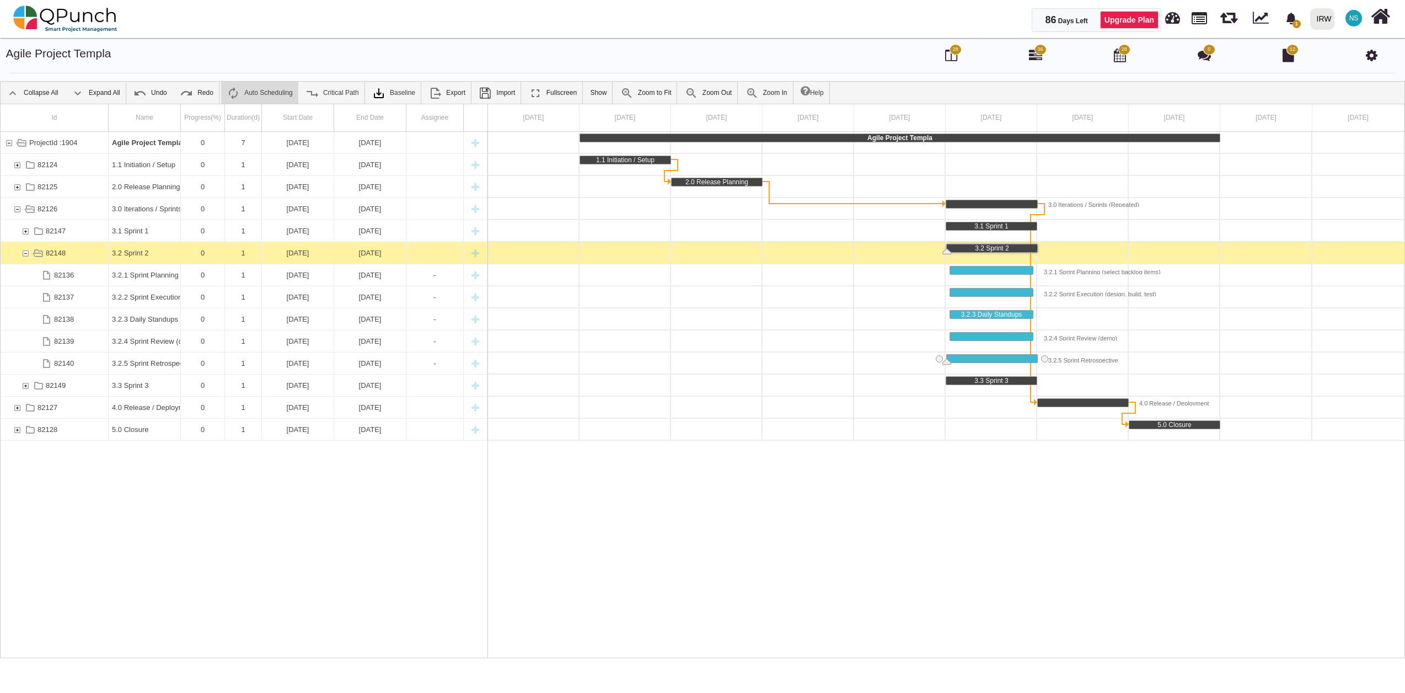
drag, startPoint x: 817, startPoint y: 360, endPoint x: 1000, endPoint y: 350, distance: 183.9
click at [23, 254] on div "82148" at bounding box center [25, 253] width 10 height 22
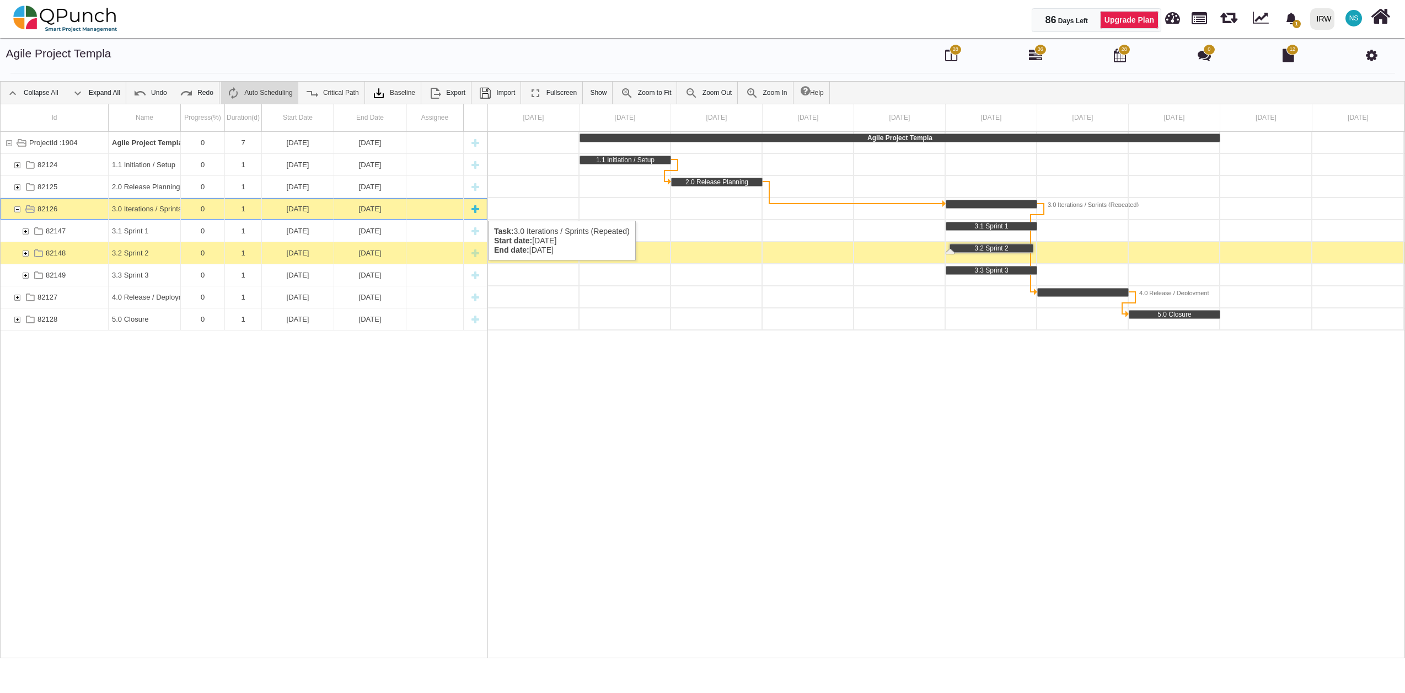
click at [12, 210] on div "82126" at bounding box center [17, 209] width 10 height 22
